Goal: Task Accomplishment & Management: Complete application form

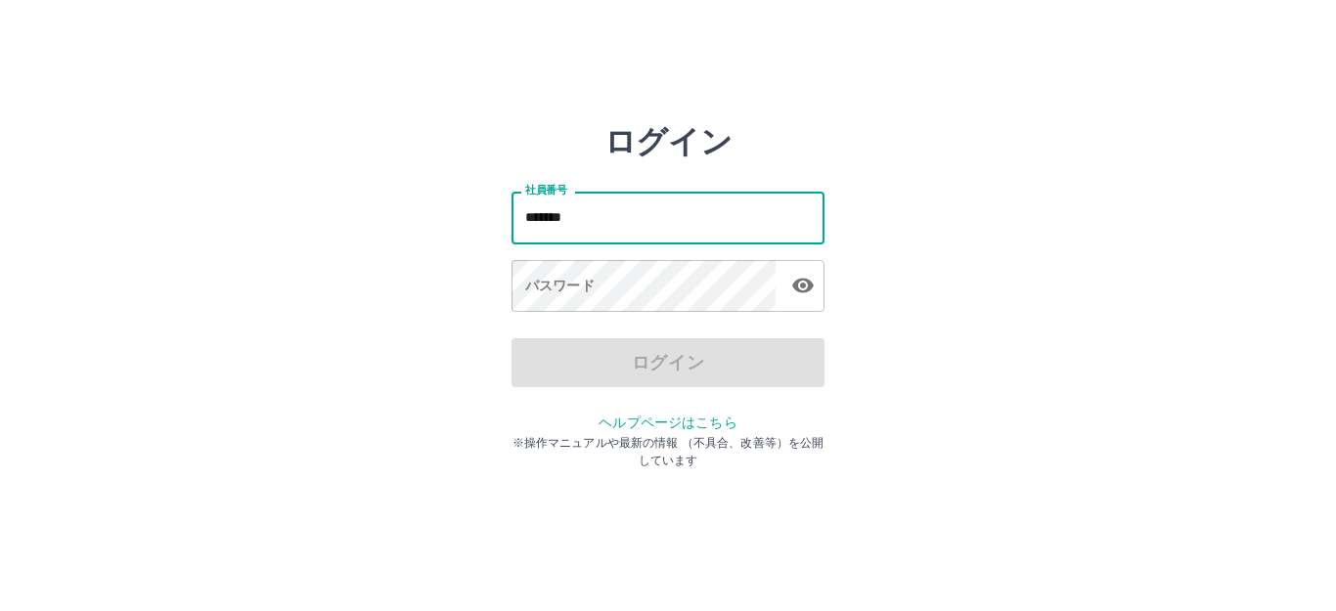
type input "*******"
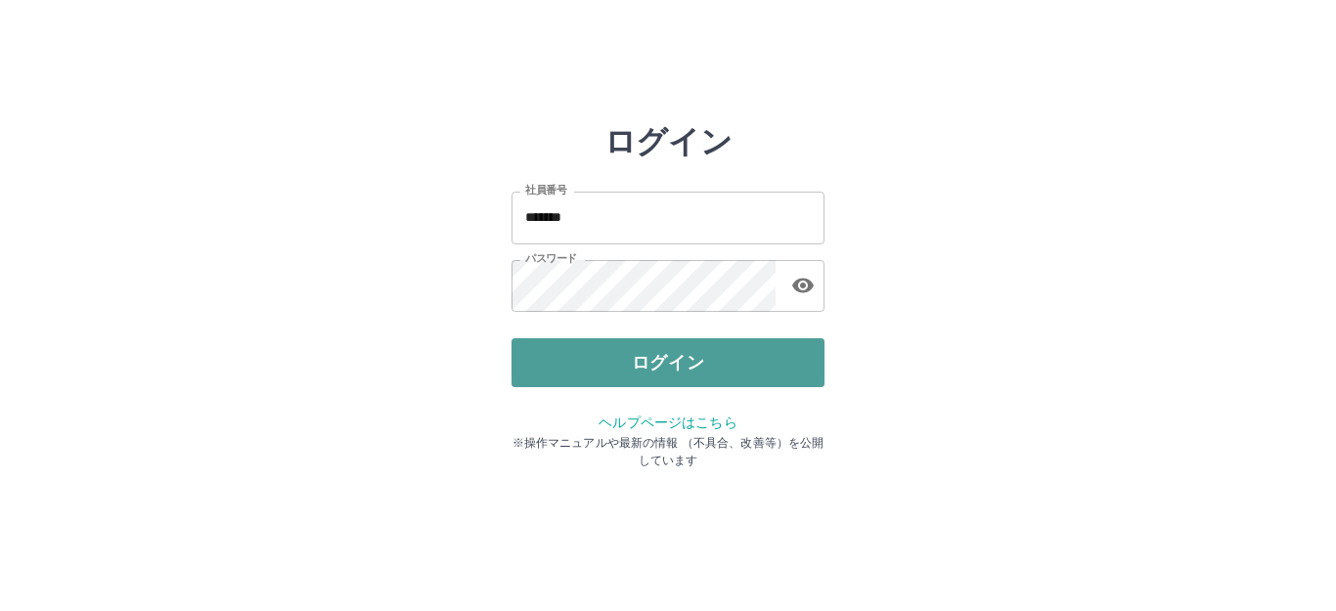
click at [623, 354] on button "ログイン" at bounding box center [667, 362] width 313 height 49
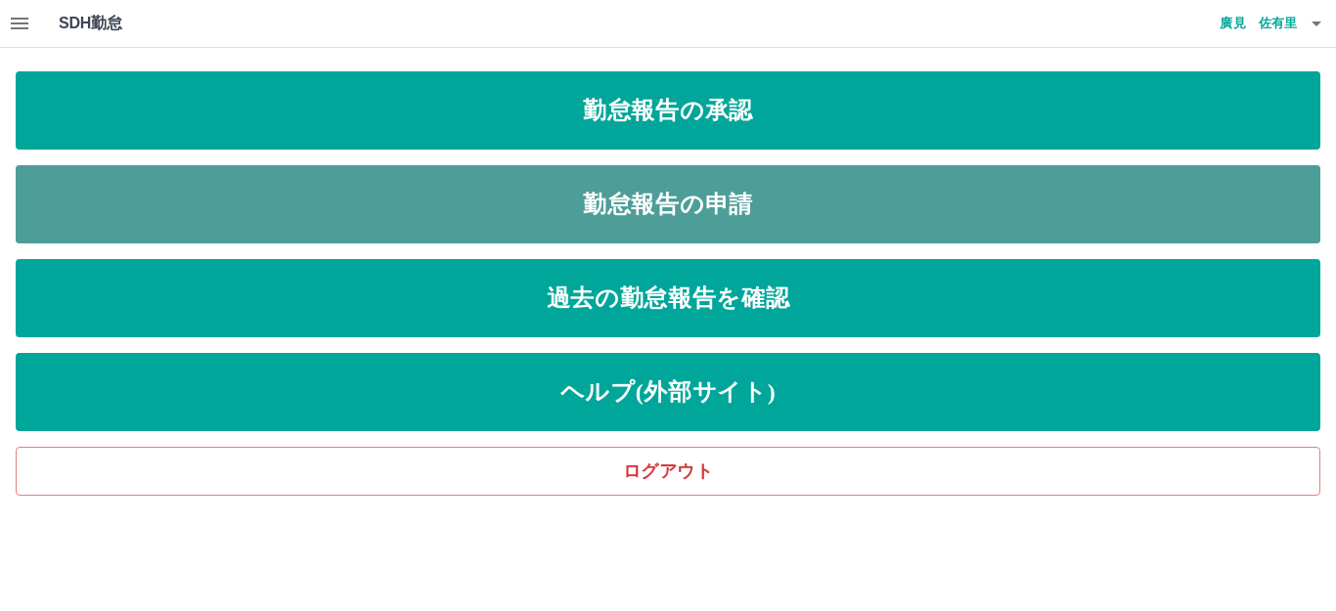
click at [683, 212] on link "勤怠報告の申請" at bounding box center [668, 204] width 1305 height 78
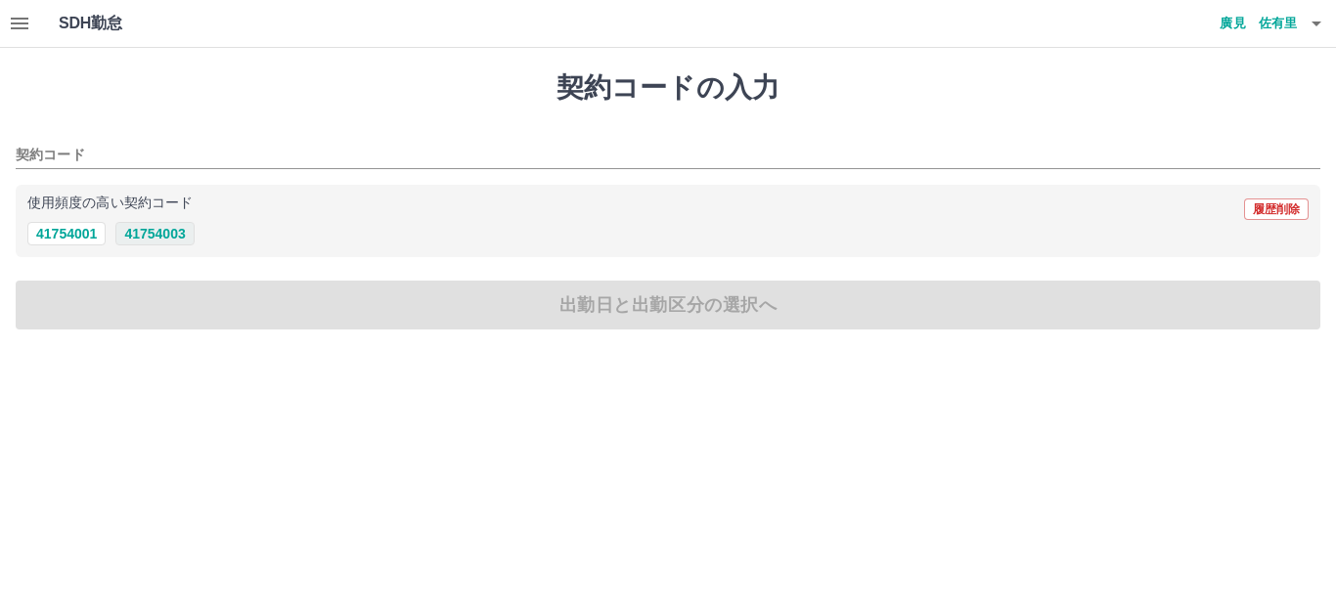
click at [165, 236] on button "41754003" at bounding box center [154, 233] width 78 height 23
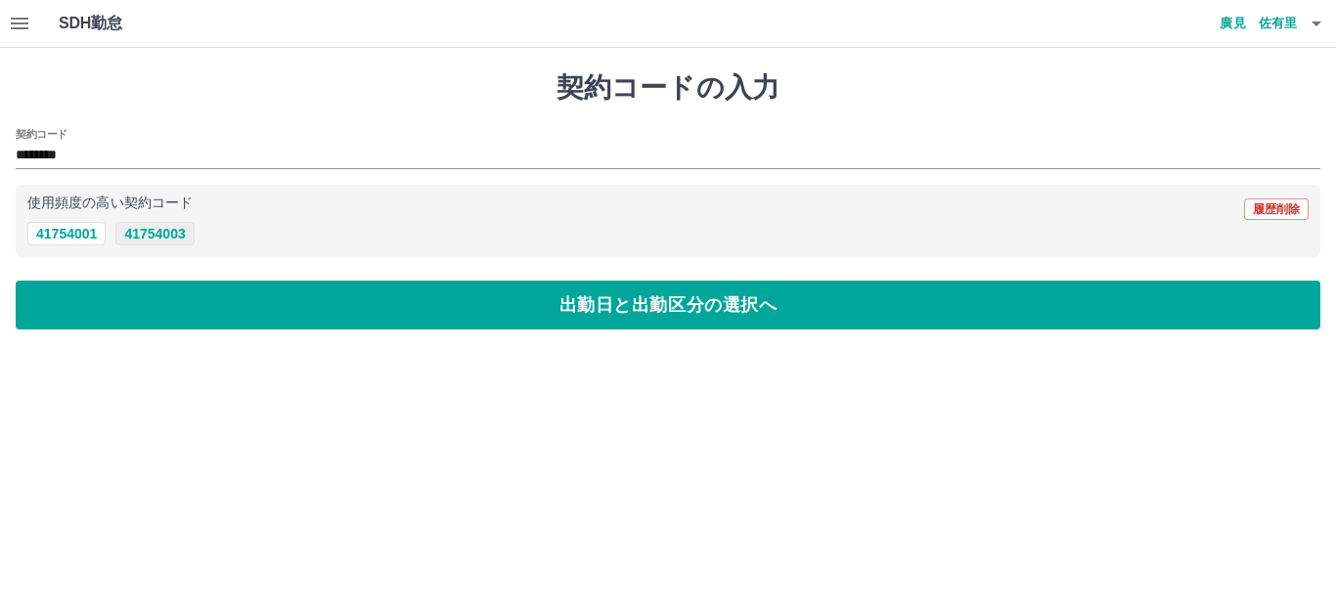
type input "********"
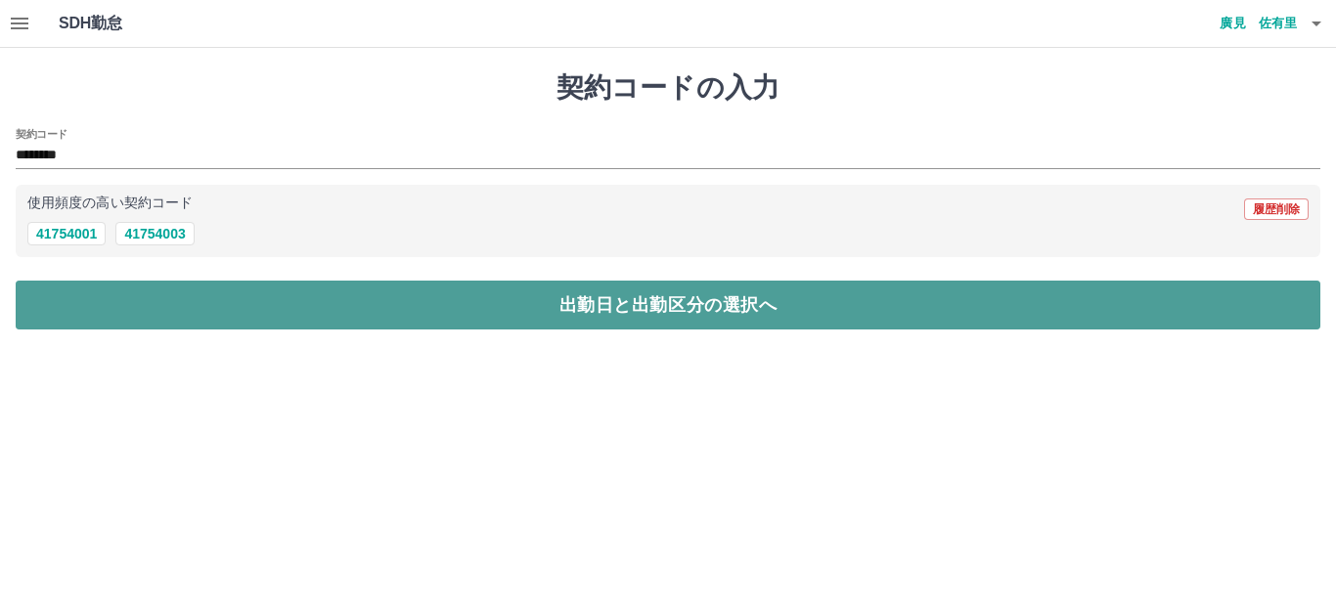
click at [188, 300] on button "出勤日と出勤区分の選択へ" at bounding box center [668, 305] width 1305 height 49
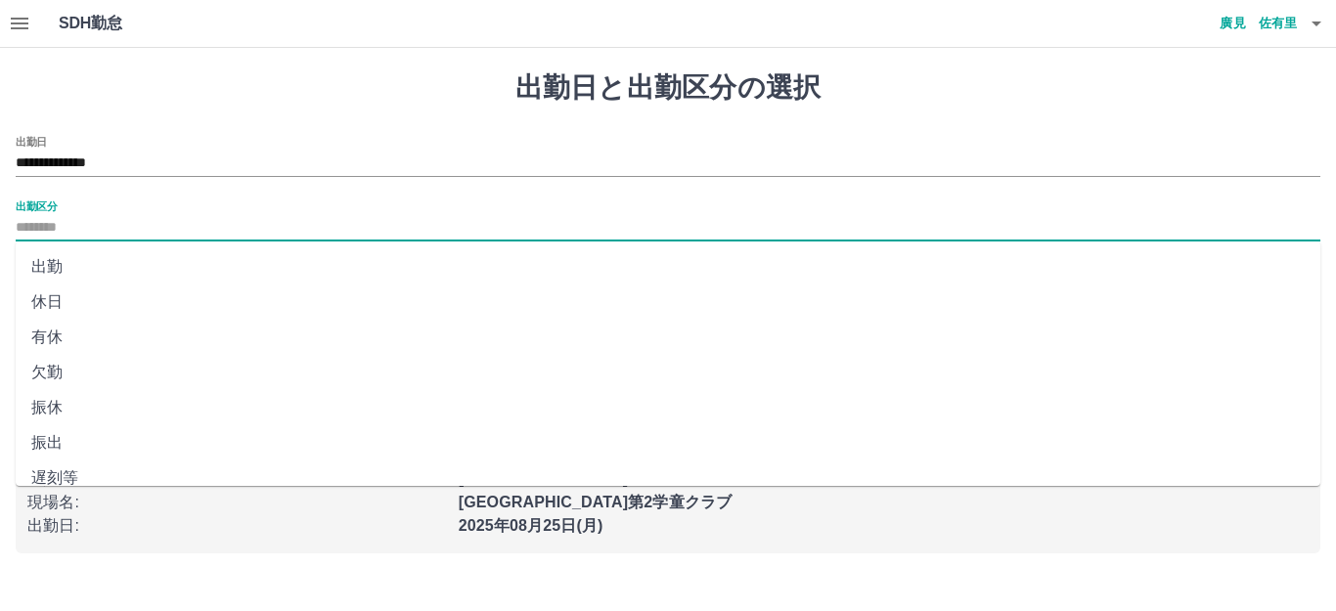
click at [114, 223] on input "出勤区分" at bounding box center [668, 228] width 1305 height 24
click at [62, 255] on li "出勤" at bounding box center [668, 266] width 1305 height 35
type input "**"
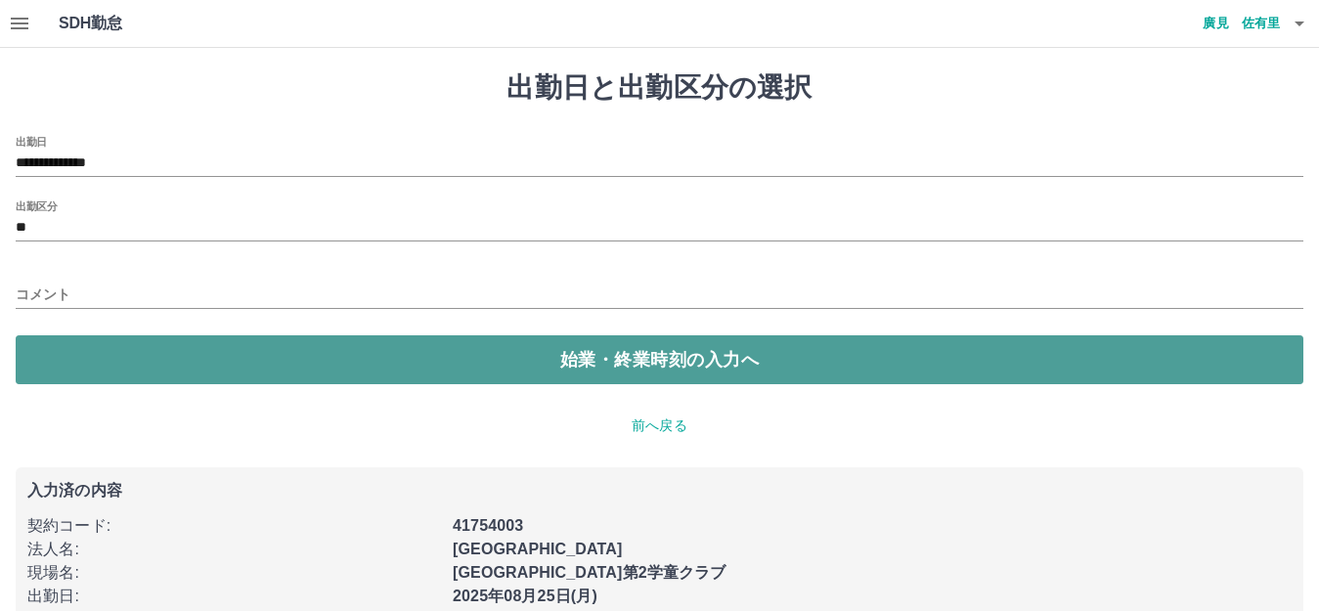
click at [124, 341] on button "始業・終業時刻の入力へ" at bounding box center [660, 359] width 1288 height 49
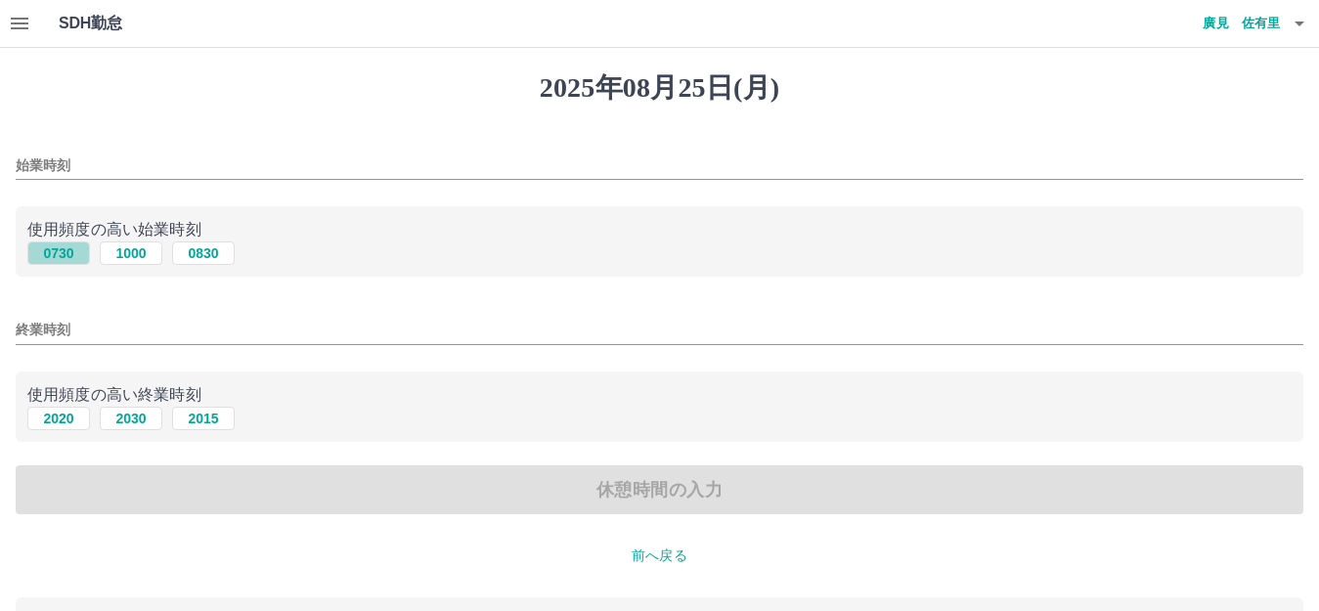
click at [51, 249] on button "0730" at bounding box center [58, 253] width 63 height 23
type input "****"
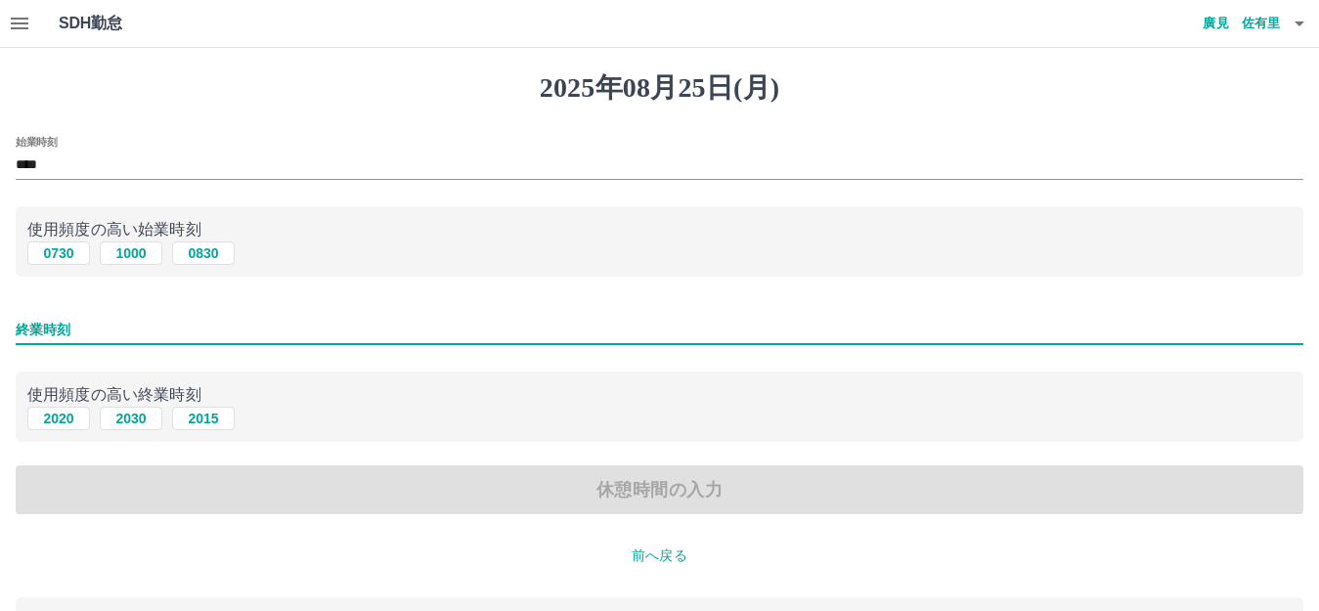
click at [82, 332] on input "終業時刻" at bounding box center [660, 330] width 1288 height 28
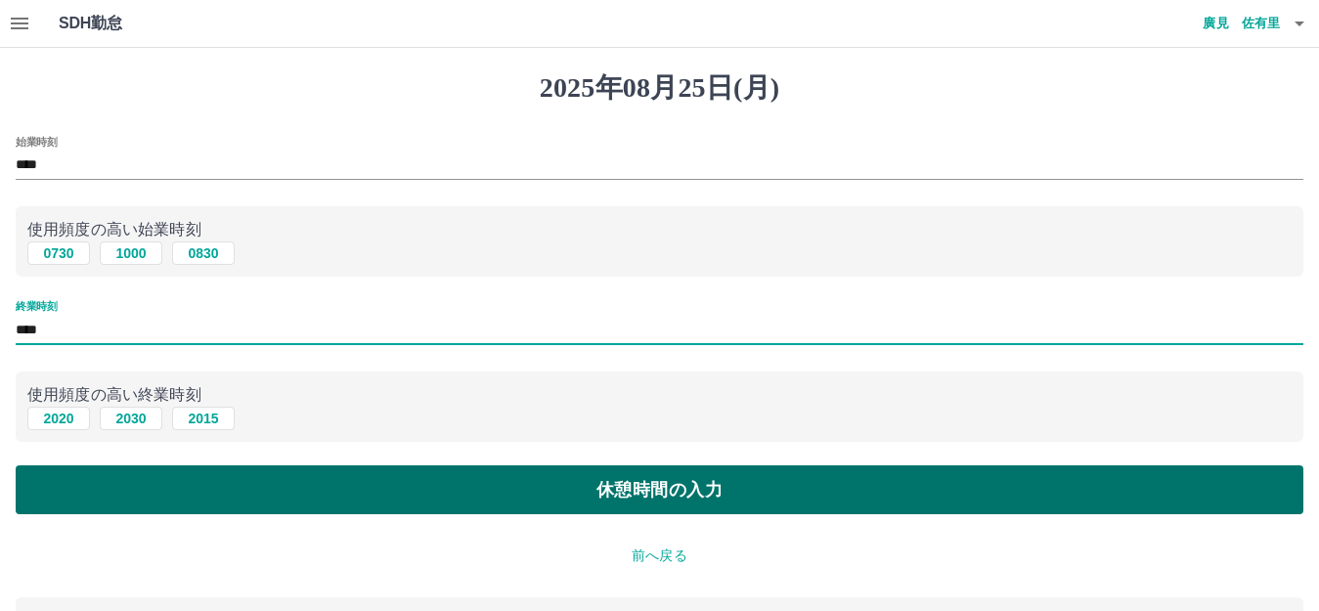
type input "****"
click at [169, 476] on button "休憩時間の入力" at bounding box center [660, 489] width 1288 height 49
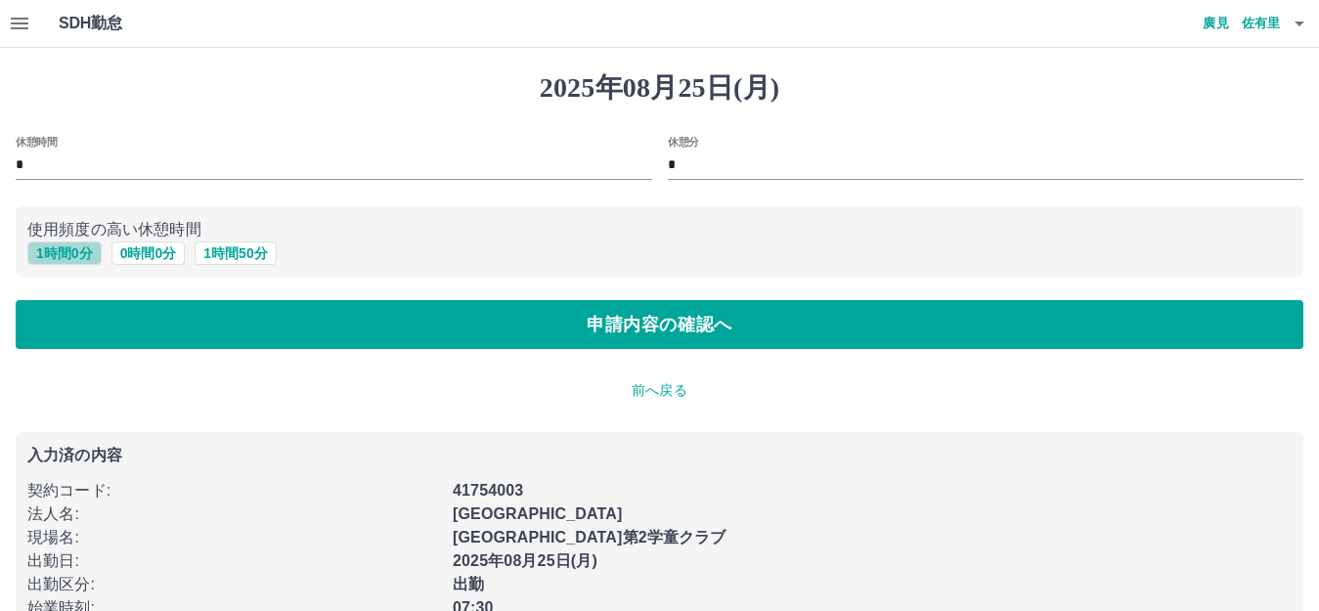
click at [61, 253] on button "1 時間 0 分" at bounding box center [64, 253] width 74 height 23
type input "*"
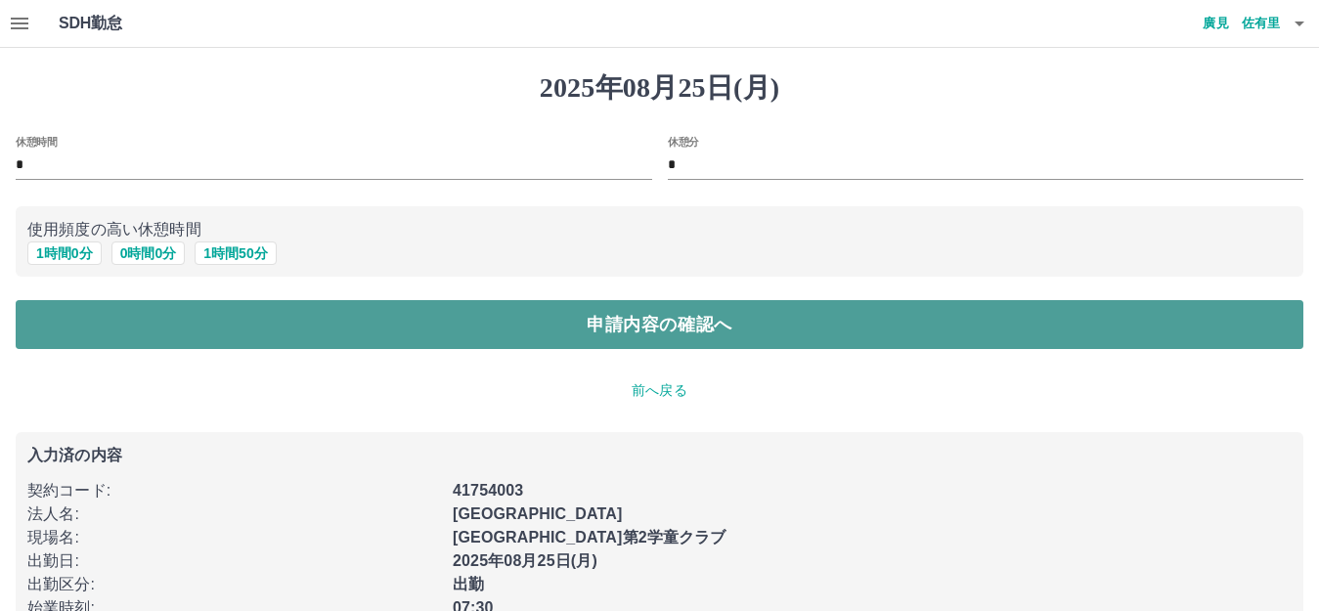
click at [100, 319] on button "申請内容の確認へ" at bounding box center [660, 324] width 1288 height 49
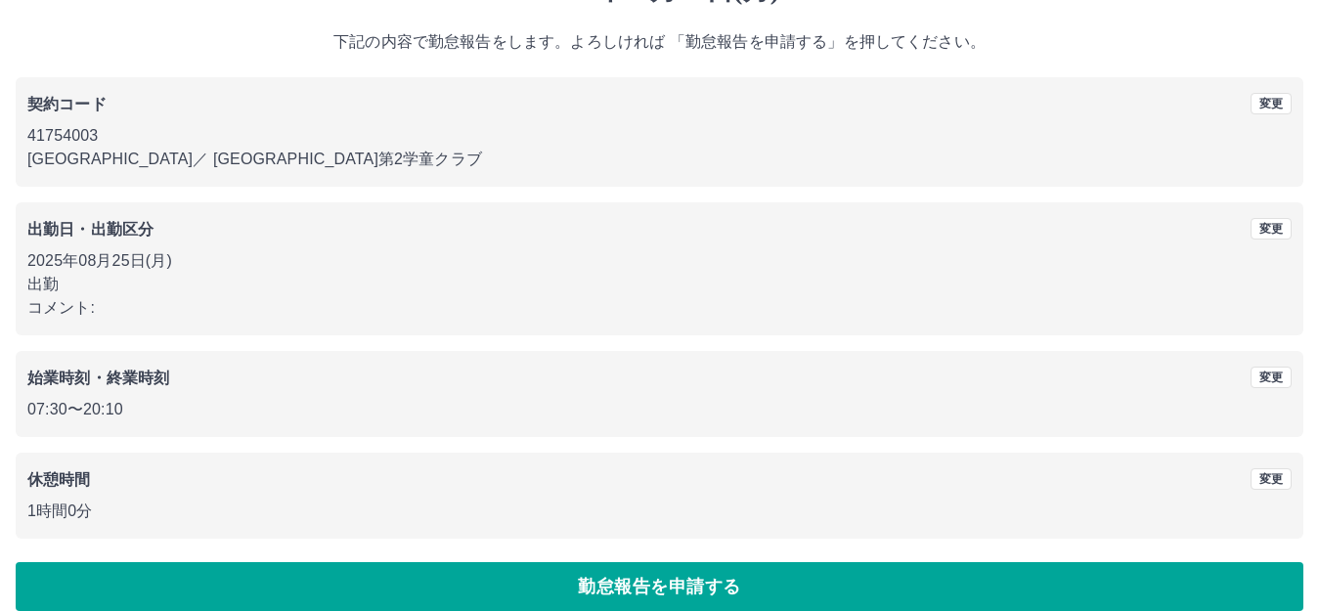
scroll to position [121, 0]
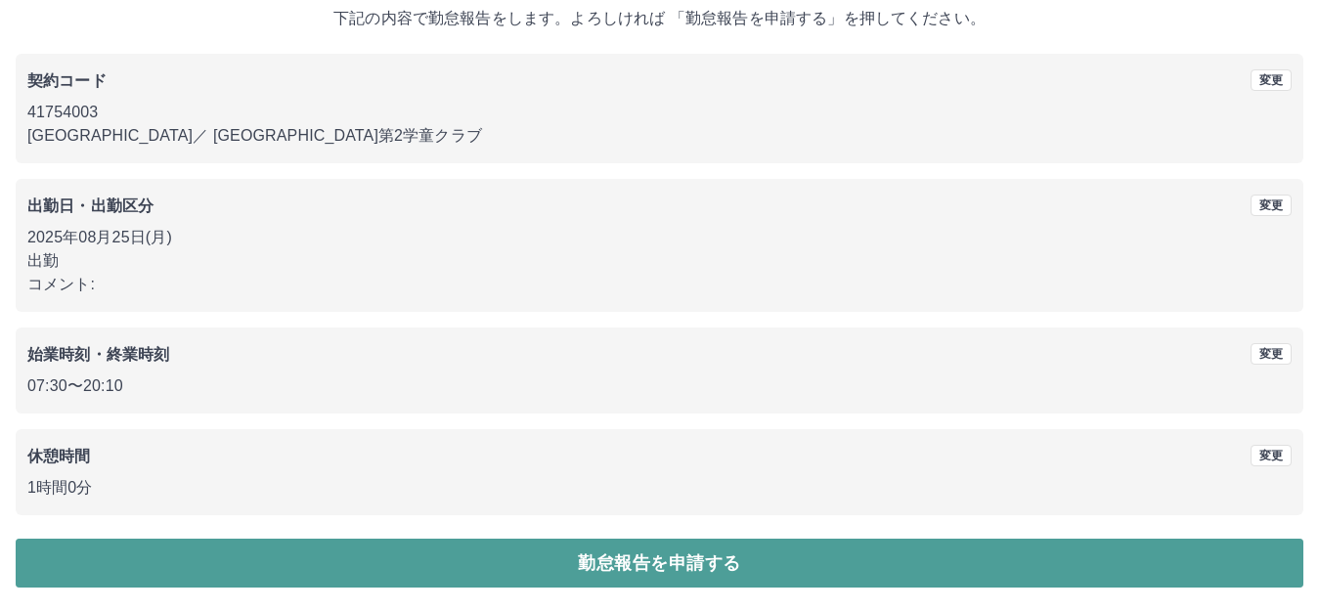
click at [803, 548] on button "勤怠報告を申請する" at bounding box center [660, 563] width 1288 height 49
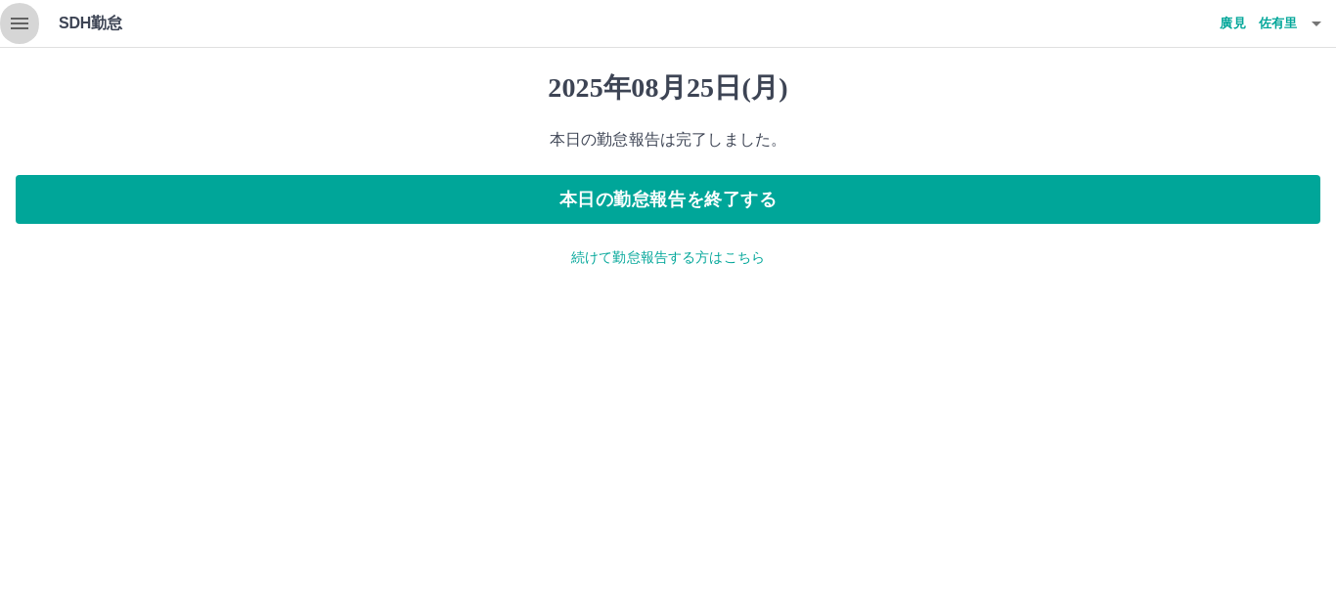
click at [17, 22] on icon "button" at bounding box center [20, 24] width 18 height 12
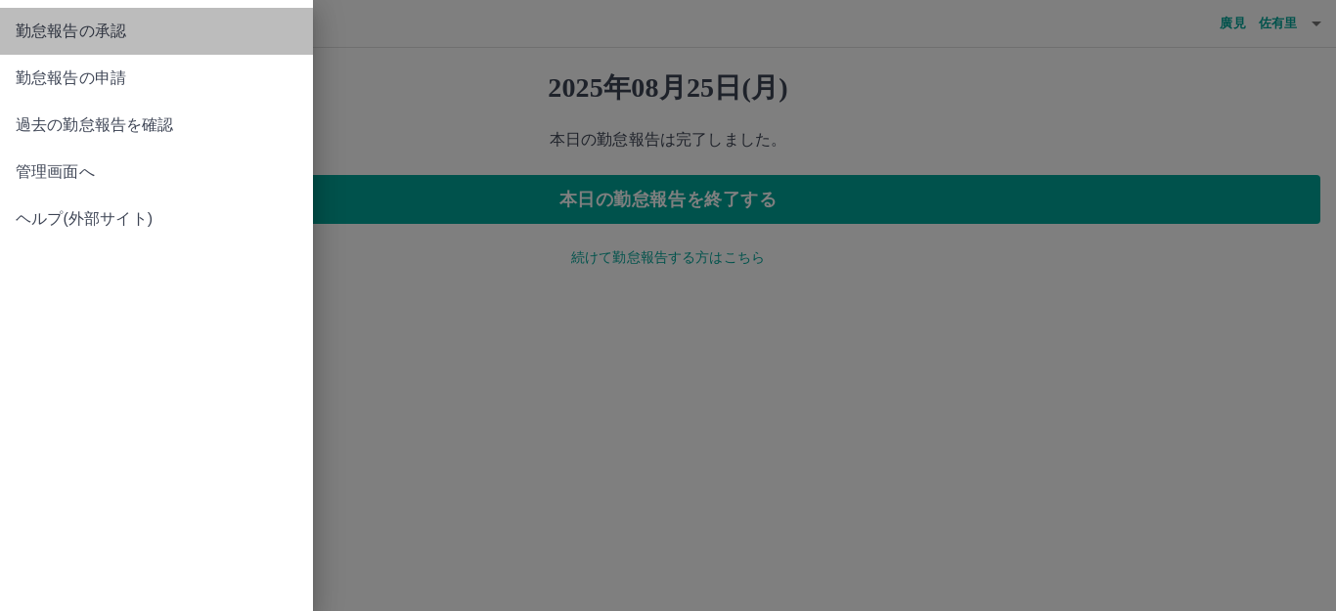
click at [43, 24] on span "勤怠報告の承認" at bounding box center [157, 31] width 282 height 23
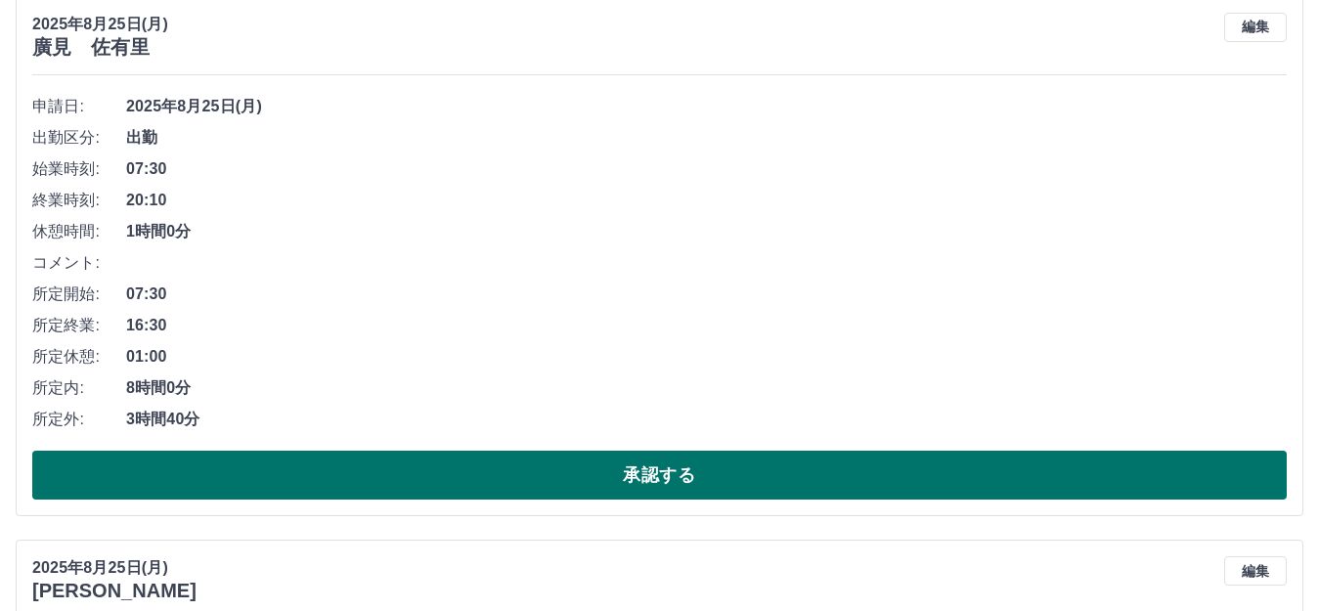
scroll to position [293, 0]
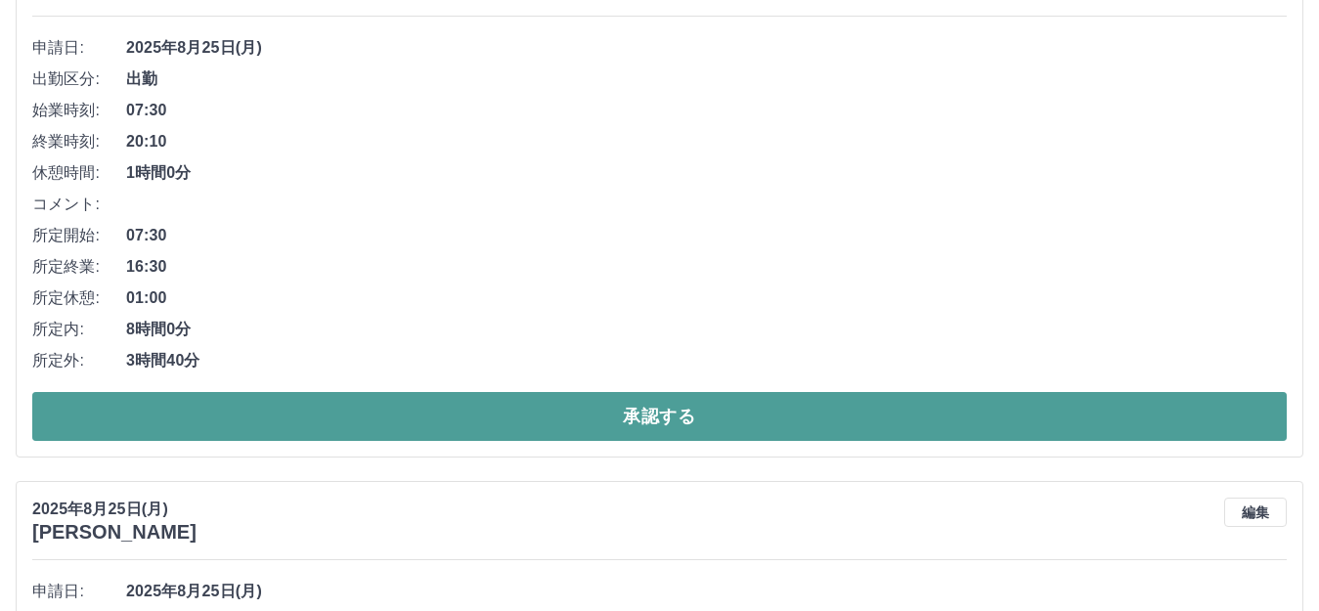
click at [441, 410] on button "承認する" at bounding box center [659, 416] width 1255 height 49
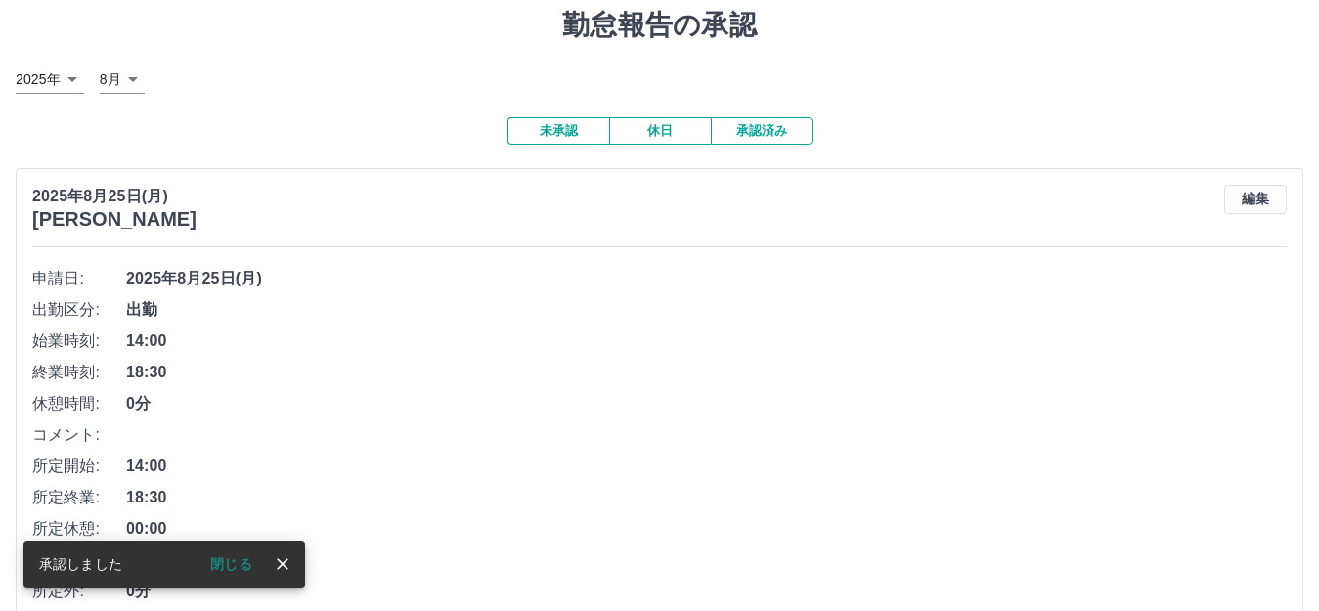
scroll to position [196, 0]
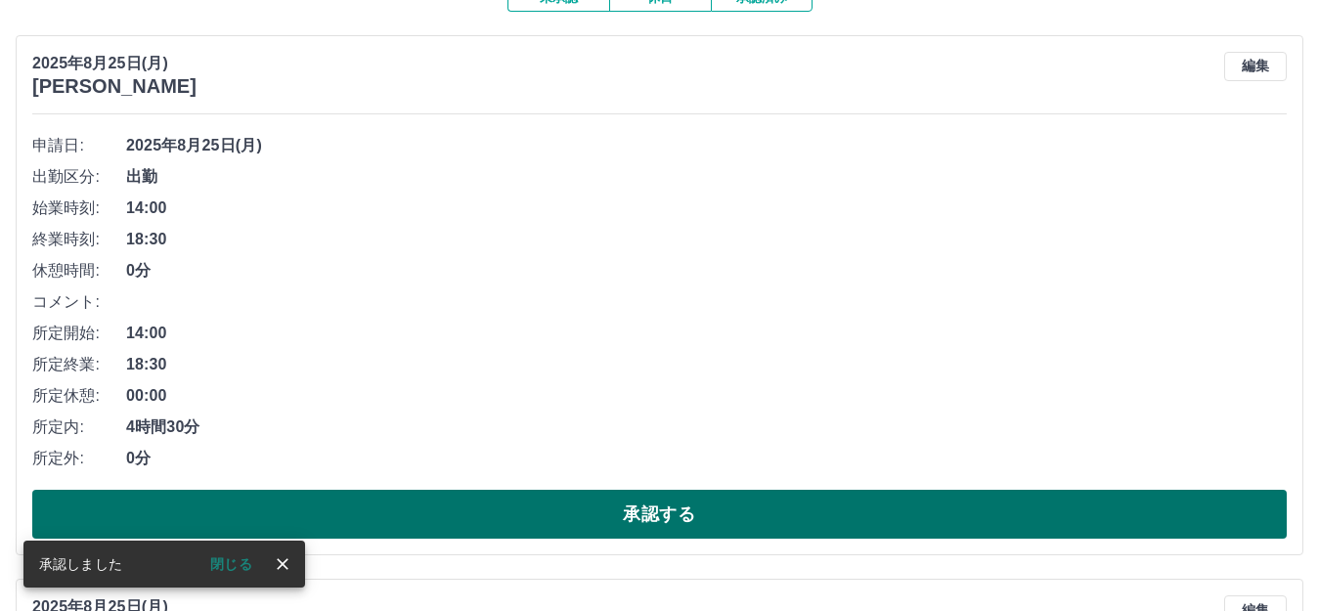
click at [470, 519] on button "承認する" at bounding box center [659, 514] width 1255 height 49
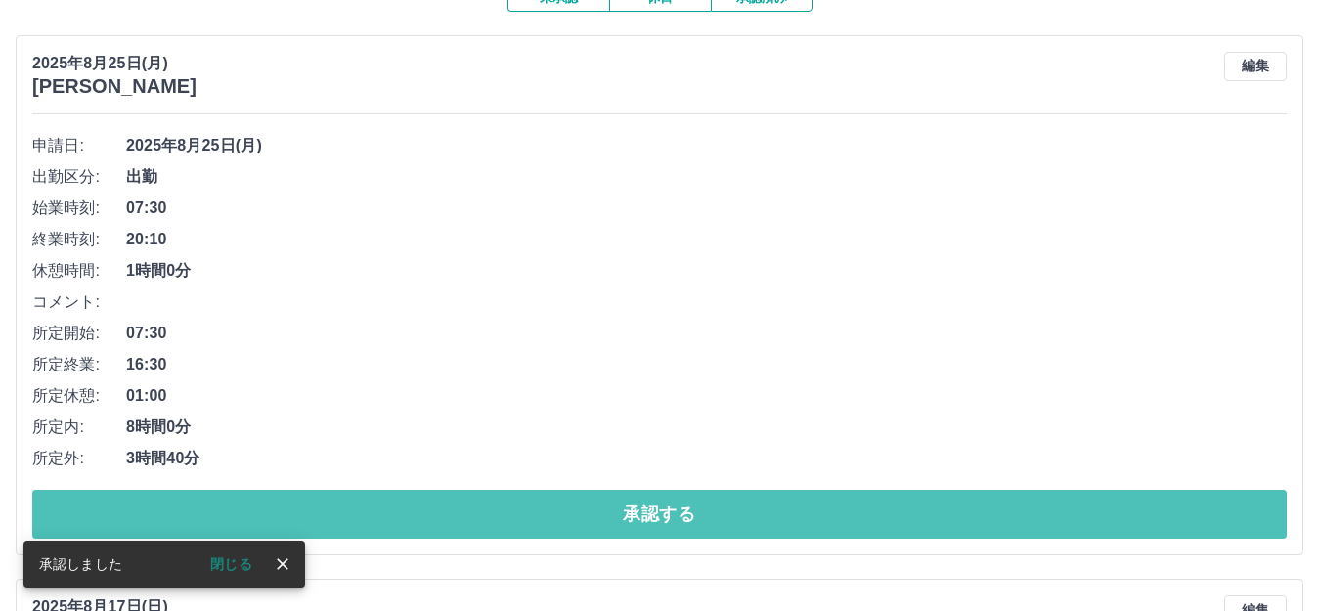
click at [470, 519] on button "承認する" at bounding box center [659, 514] width 1255 height 49
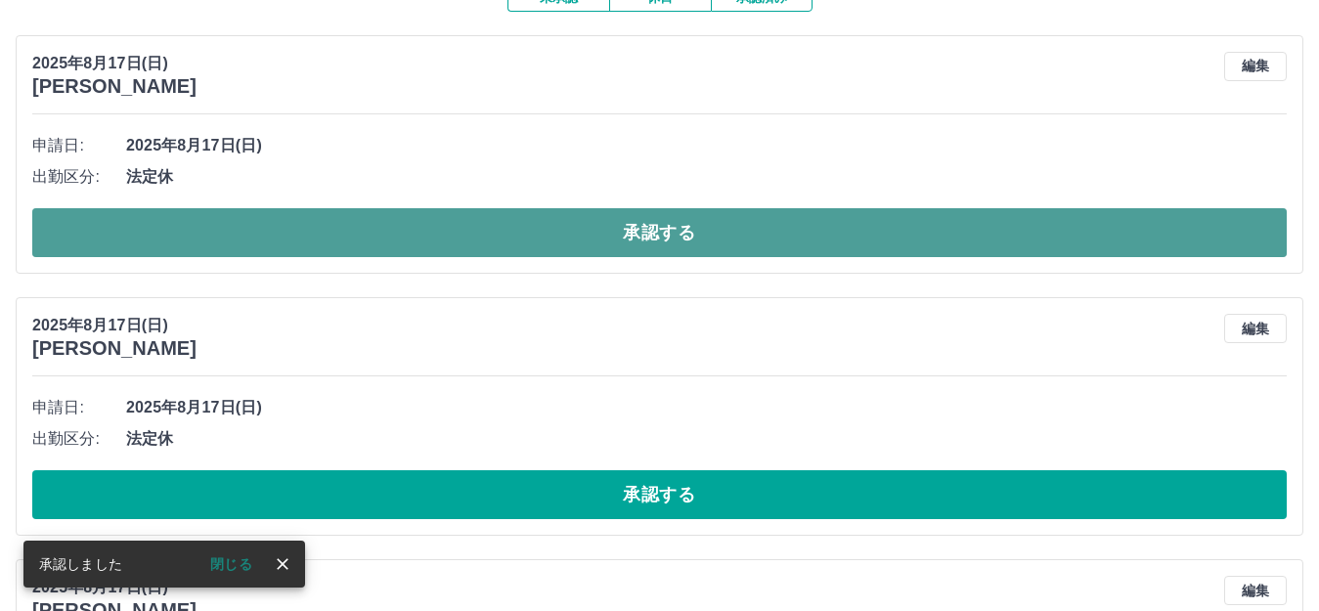
click at [315, 231] on button "承認する" at bounding box center [659, 232] width 1255 height 49
click at [329, 226] on button "承認する" at bounding box center [659, 232] width 1255 height 49
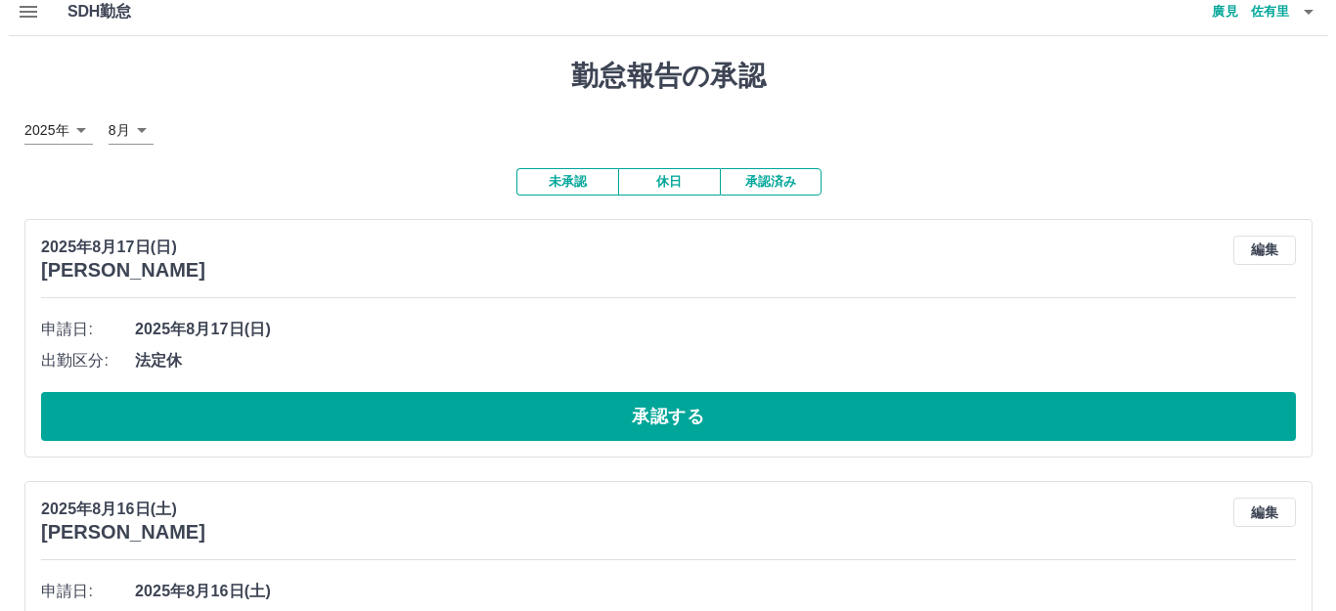
scroll to position [0, 0]
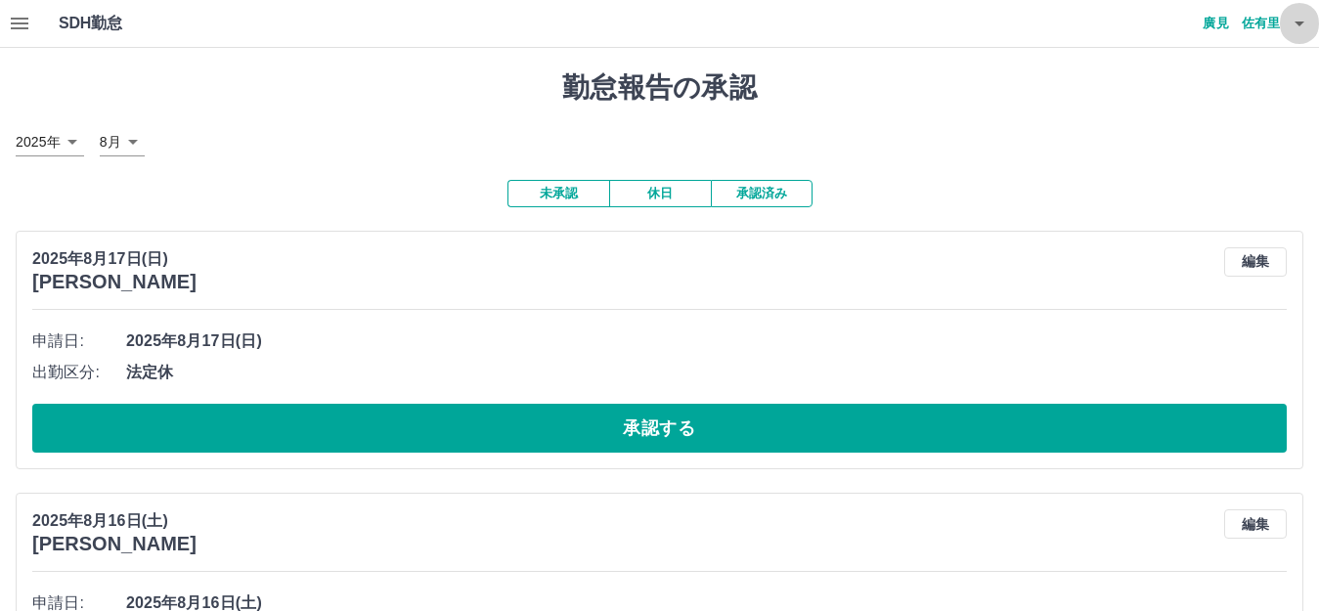
click at [1298, 26] on icon "button" at bounding box center [1299, 23] width 23 height 23
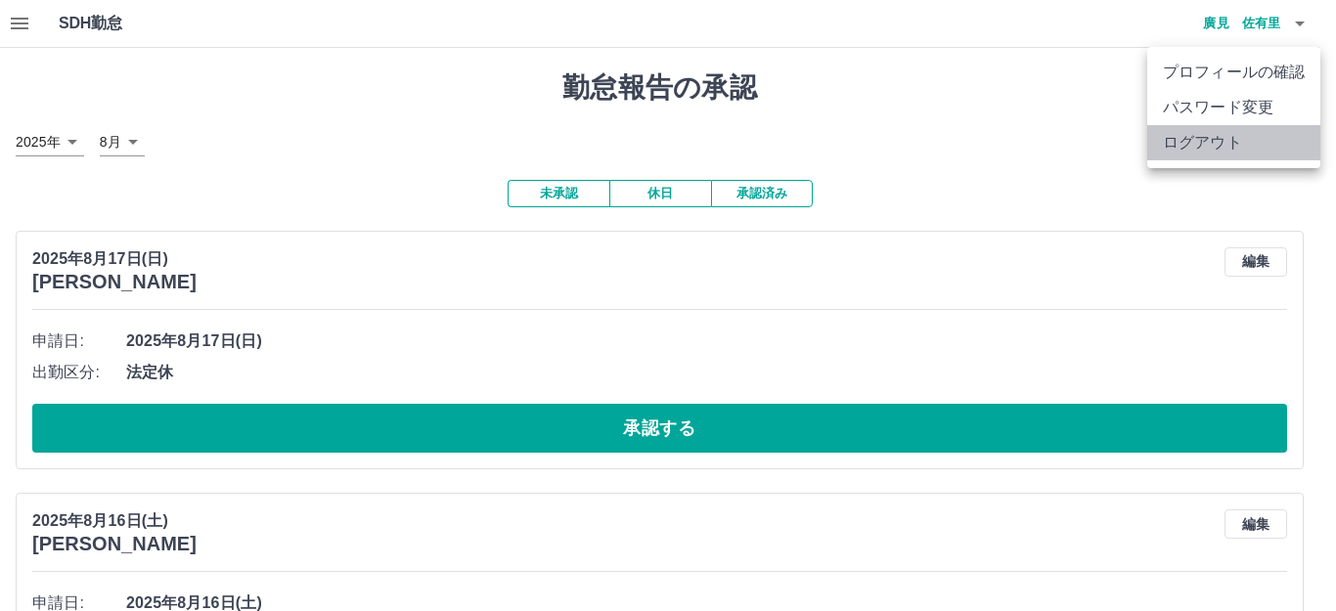
click at [1214, 143] on li "ログアウト" at bounding box center [1233, 142] width 173 height 35
